Goal: Entertainment & Leisure: Consume media (video, audio)

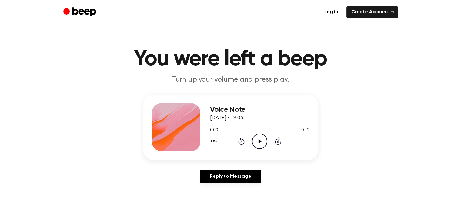
click at [258, 142] on icon at bounding box center [259, 142] width 3 height 4
click at [128, 28] on main "You were left a beep Turn up your volume and press play. Voice Note 1 September…" at bounding box center [230, 186] width 461 height 373
click at [258, 140] on icon at bounding box center [259, 142] width 3 height 4
click at [263, 139] on icon "Play Audio" at bounding box center [259, 141] width 15 height 15
click at [260, 140] on icon at bounding box center [259, 142] width 3 height 4
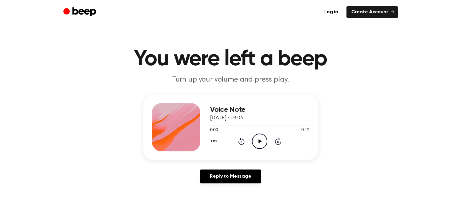
click at [259, 140] on icon at bounding box center [259, 142] width 3 height 4
click at [260, 140] on icon "Play Audio" at bounding box center [259, 141] width 15 height 15
click at [260, 142] on icon "Play Audio" at bounding box center [259, 141] width 15 height 15
